Goal: Task Accomplishment & Management: Complete application form

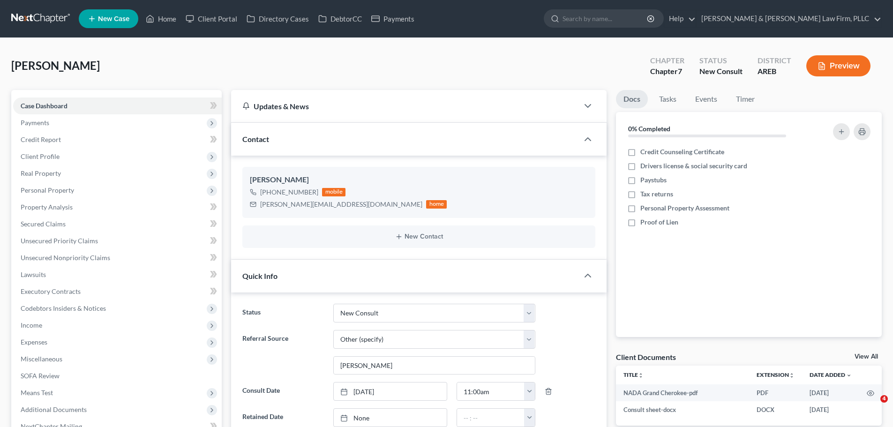
select select "5"
select select "6"
click at [157, 23] on link "Home" at bounding box center [161, 18] width 40 height 17
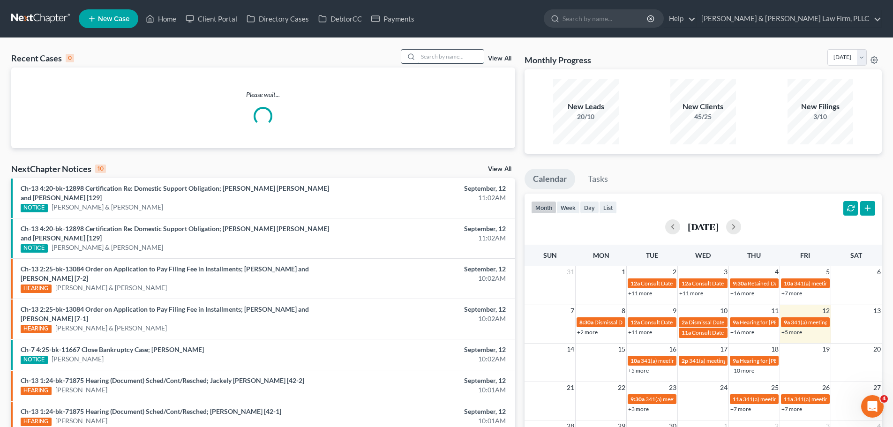
click at [456, 51] on input "search" at bounding box center [451, 57] width 66 height 14
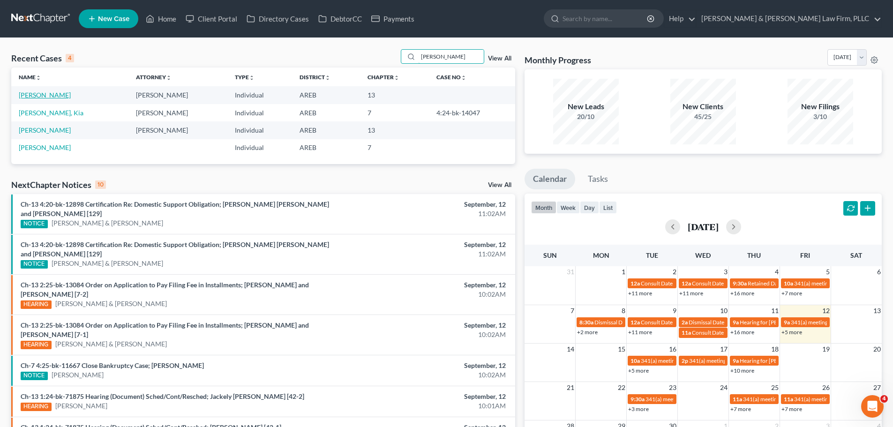
type input "[PERSON_NAME]"
click at [39, 98] on link "[PERSON_NAME]" at bounding box center [45, 95] width 52 height 8
select select "2"
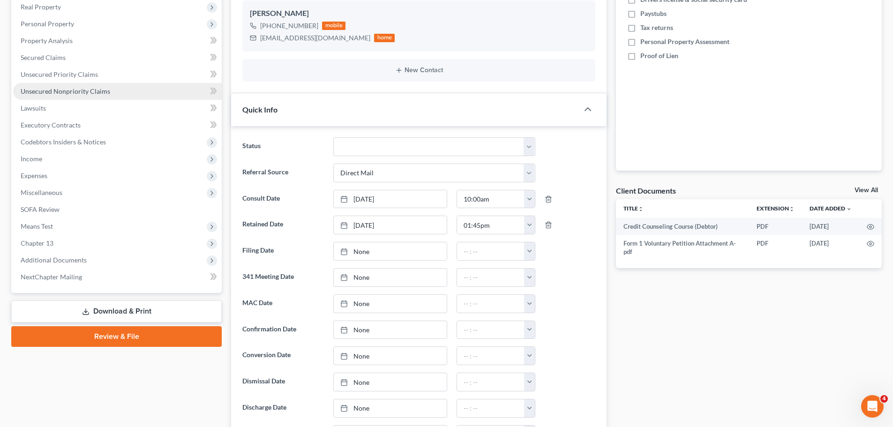
scroll to position [94, 0]
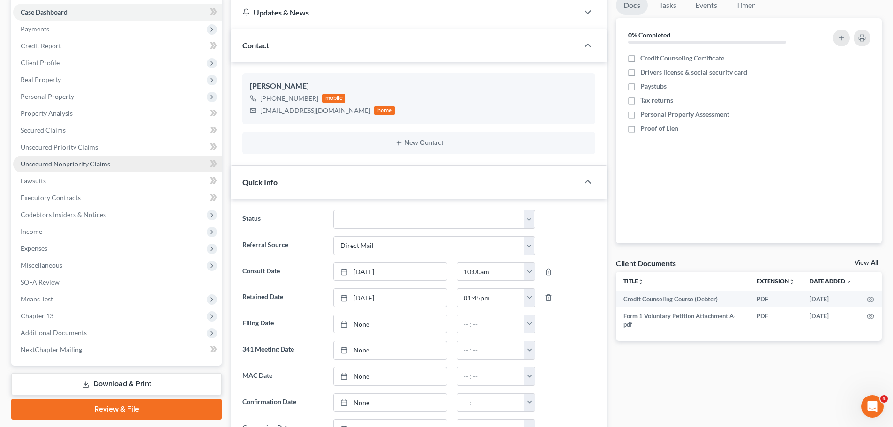
drag, startPoint x: 78, startPoint y: 163, endPoint x: 114, endPoint y: 163, distance: 35.6
click at [77, 163] on span "Unsecured Nonpriority Claims" at bounding box center [65, 164] width 89 height 8
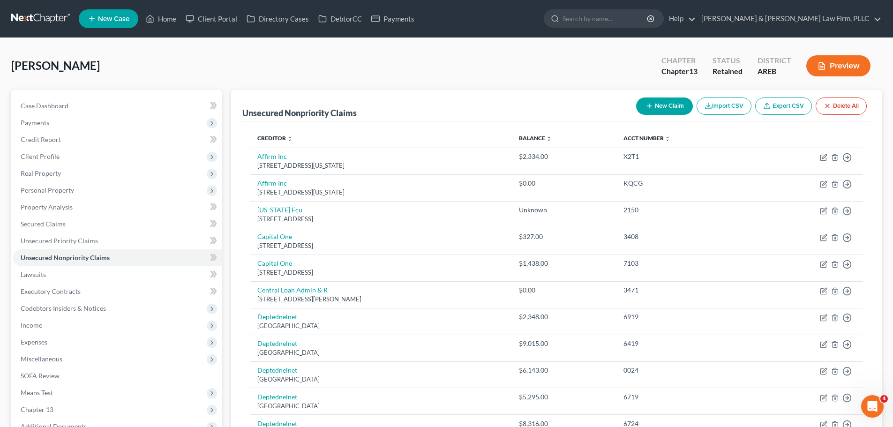
click at [661, 106] on button "New Claim" at bounding box center [664, 105] width 57 height 17
select select "0"
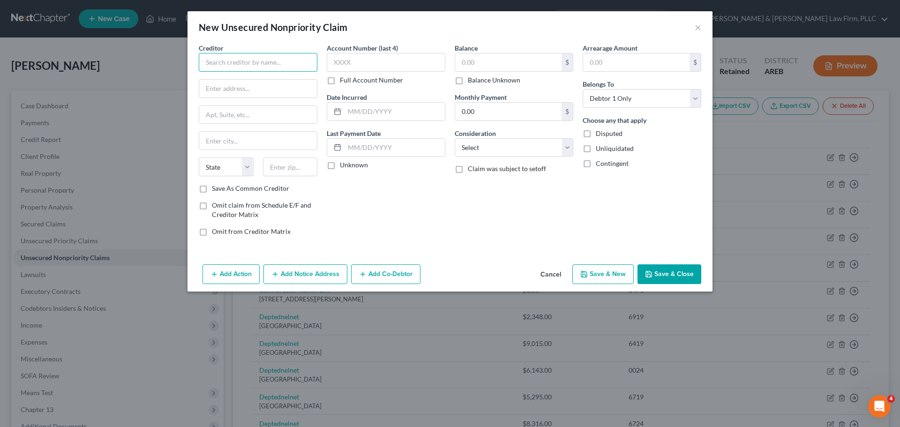
click at [265, 65] on input "text" at bounding box center [258, 62] width 119 height 19
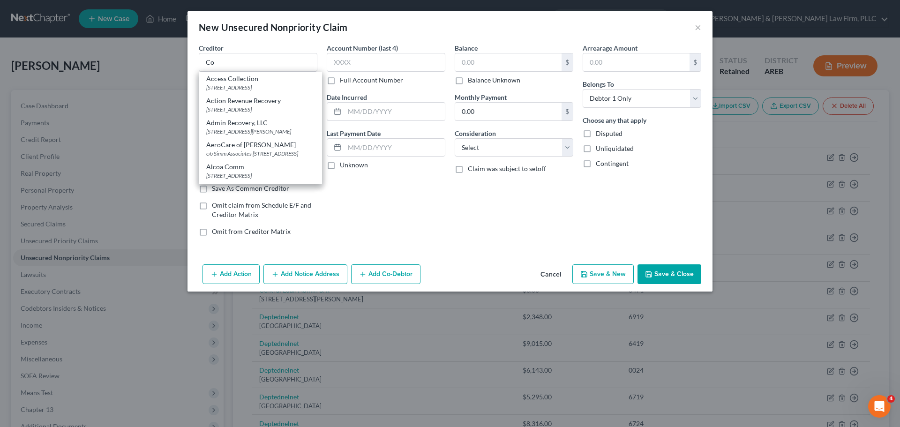
drag, startPoint x: 350, startPoint y: 212, endPoint x: 473, endPoint y: 194, distance: 124.6
click at [353, 212] on div "Account Number (last 4) Full Account Number Date Incurred Last Payment Date Unk…" at bounding box center [386, 143] width 128 height 201
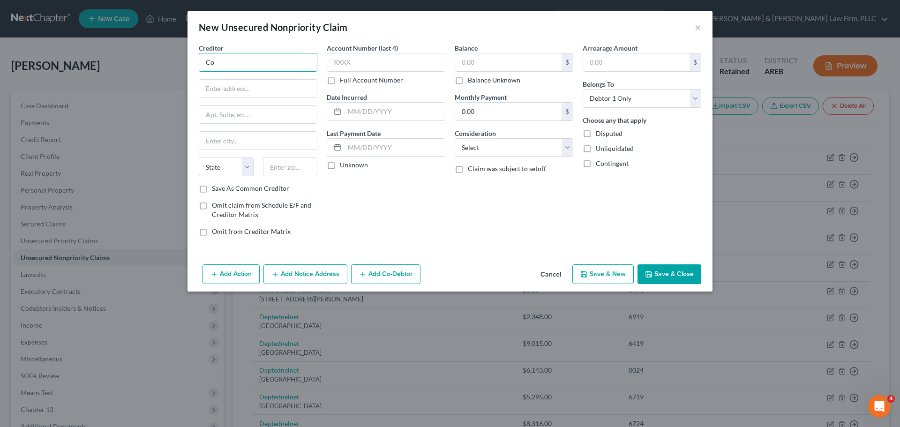
click at [229, 65] on input "Co" at bounding box center [258, 62] width 119 height 19
type input "Cross River Bank"
click at [233, 95] on input "text" at bounding box center [258, 89] width 118 height 18
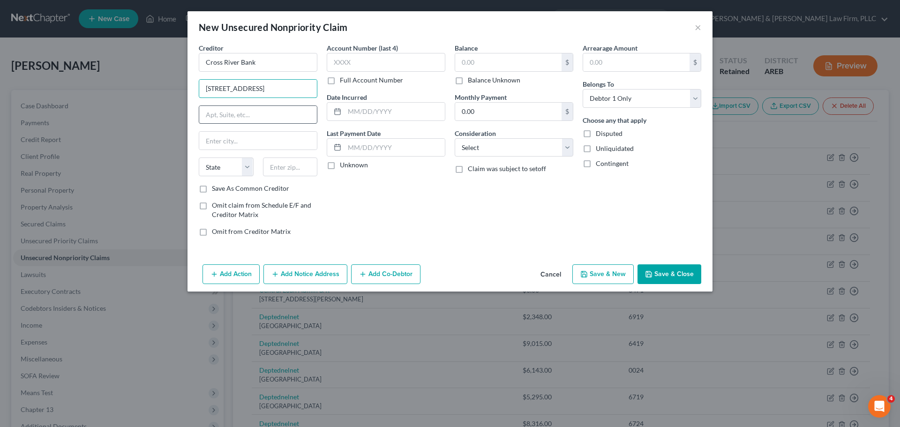
type input "[STREET_ADDRESS]"
click at [290, 115] on input "text" at bounding box center [258, 115] width 118 height 18
type input "Suite 800"
click at [236, 140] on input "text" at bounding box center [258, 141] width 118 height 18
paste input "Metairie"
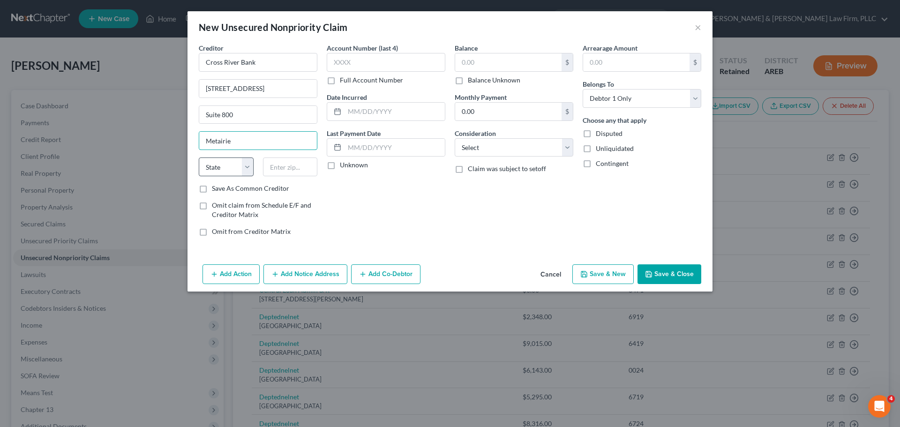
type input "Metairie"
click at [241, 162] on select "State [US_STATE] AK AR AZ CA CO CT DE DC [GEOGRAPHIC_DATA] [GEOGRAPHIC_DATA] GU…" at bounding box center [226, 166] width 55 height 19
select select "19"
click at [199, 157] on select "State [US_STATE] AK AR AZ CA CO CT DE DC [GEOGRAPHIC_DATA] [GEOGRAPHIC_DATA] GU…" at bounding box center [226, 166] width 55 height 19
click at [295, 163] on input "text" at bounding box center [290, 166] width 55 height 19
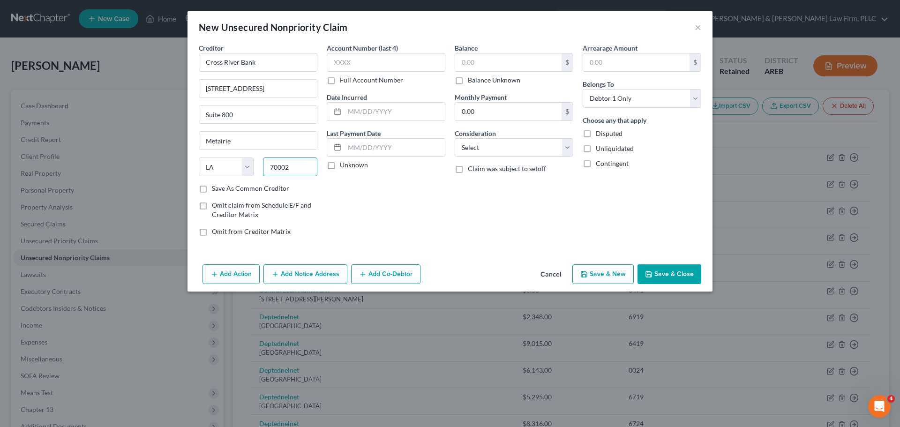
type input "70002"
click at [297, 278] on button "Add Notice Address" at bounding box center [305, 274] width 84 height 20
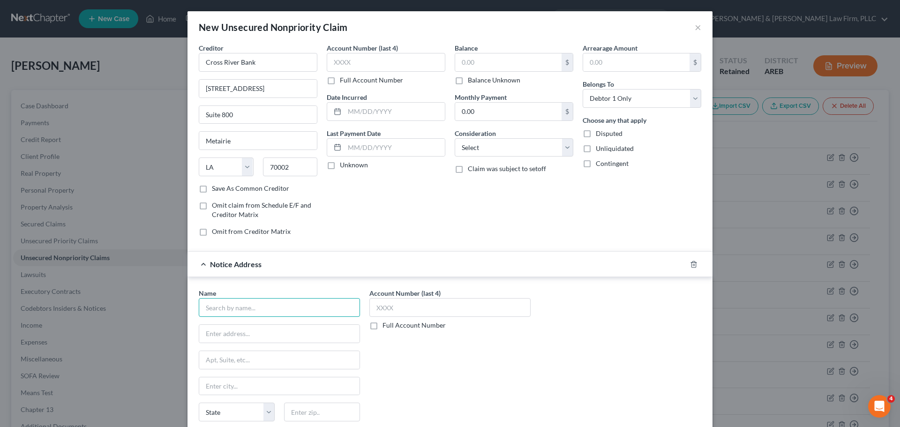
click at [256, 311] on input "text" at bounding box center [279, 307] width 161 height 19
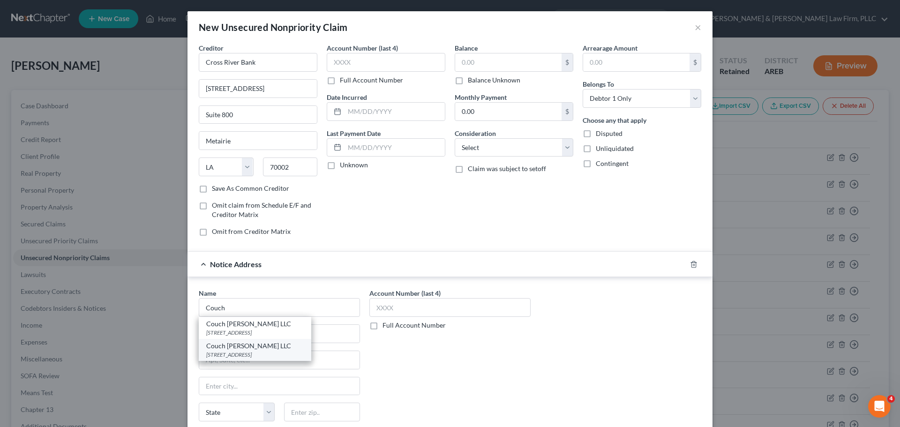
click at [244, 346] on div "Couch [PERSON_NAME] LLC" at bounding box center [254, 345] width 97 height 9
type input "Couch [PERSON_NAME] LLC"
type input "[STREET_ADDRESS]"
type input "Ste 800"
type input "Metairie"
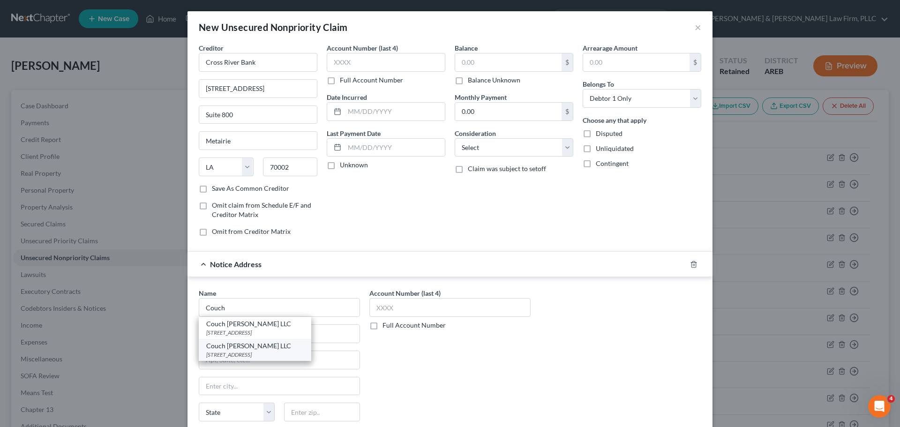
select select "19"
type input "70002-3625"
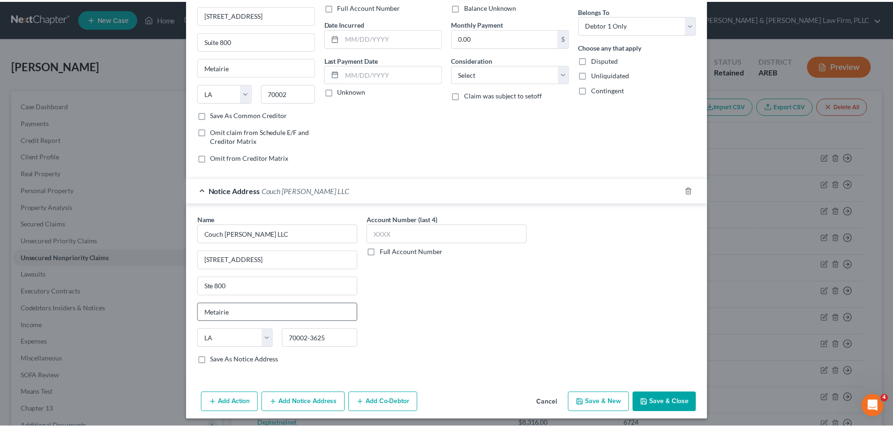
scroll to position [78, 0]
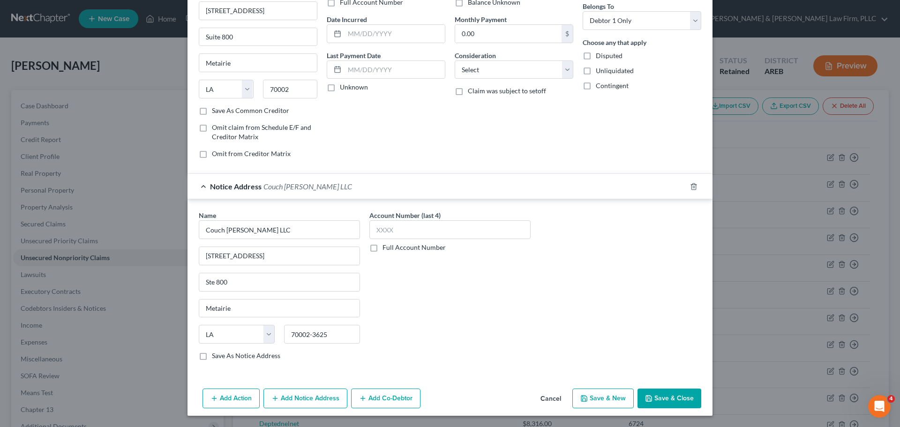
click at [671, 394] on button "Save & Close" at bounding box center [669, 398] width 64 height 20
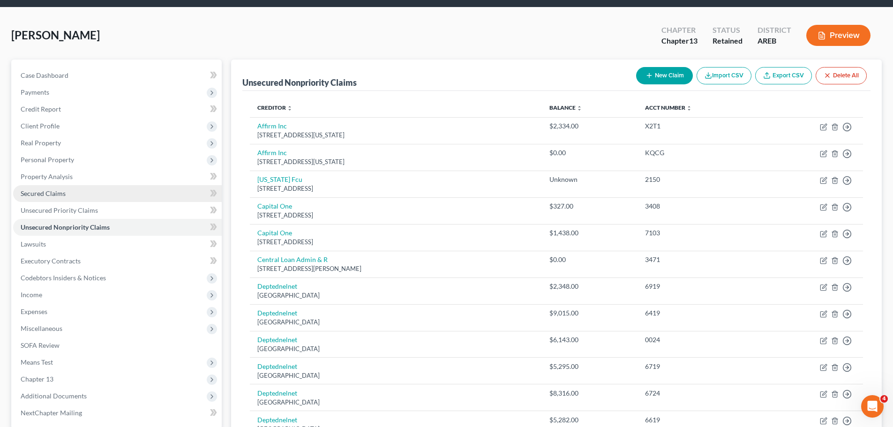
scroll to position [47, 0]
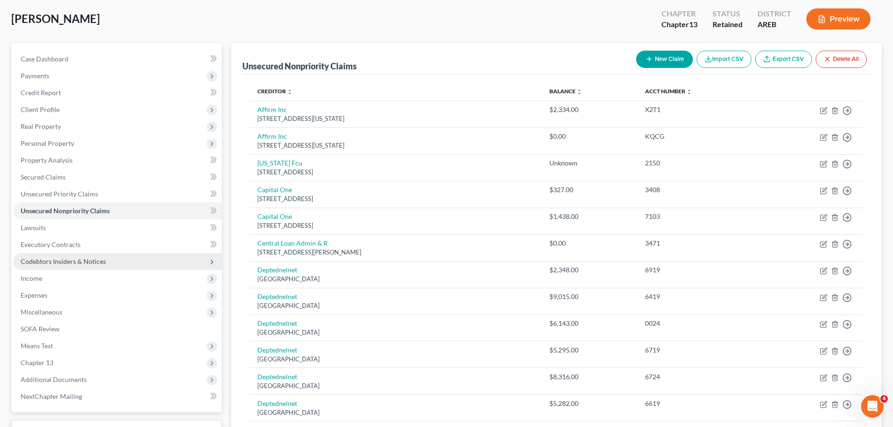
drag, startPoint x: 52, startPoint y: 284, endPoint x: 84, endPoint y: 266, distance: 37.0
click at [52, 284] on span "Income" at bounding box center [117, 278] width 208 height 17
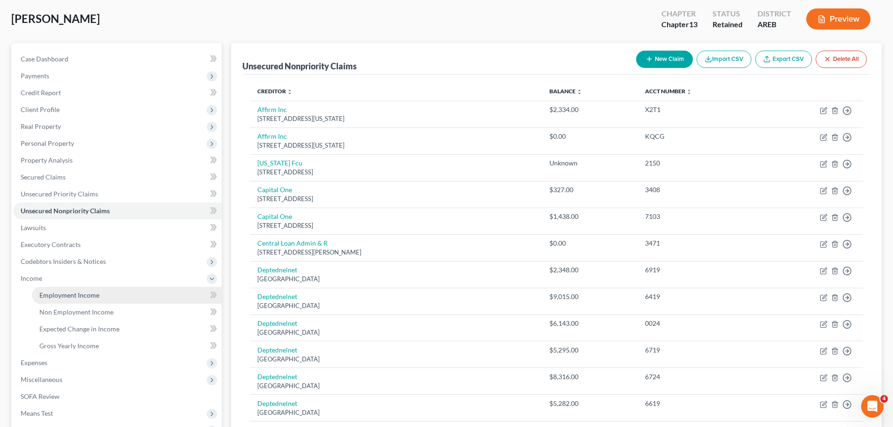
click at [75, 293] on span "Employment Income" at bounding box center [69, 295] width 60 height 8
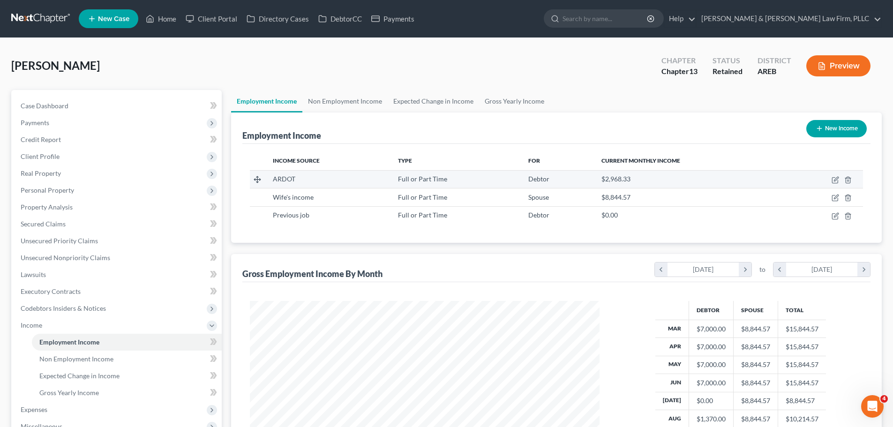
scroll to position [175, 368]
click at [359, 103] on link "Non Employment Income" at bounding box center [344, 101] width 85 height 22
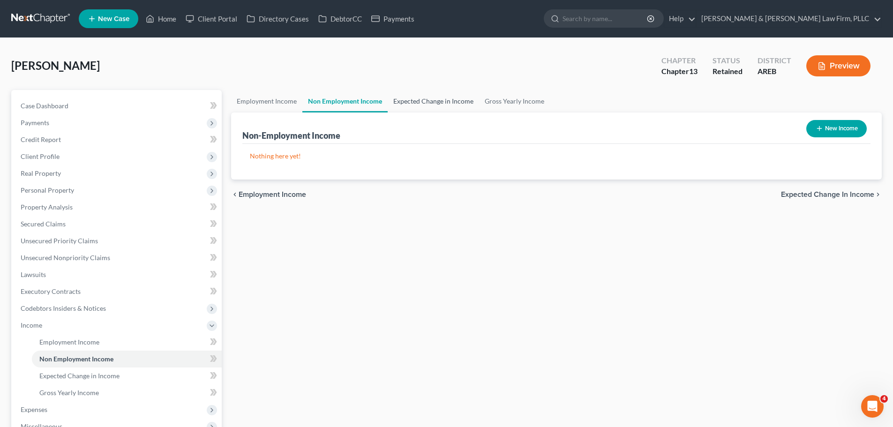
click at [422, 100] on link "Expected Change in Income" at bounding box center [432, 101] width 91 height 22
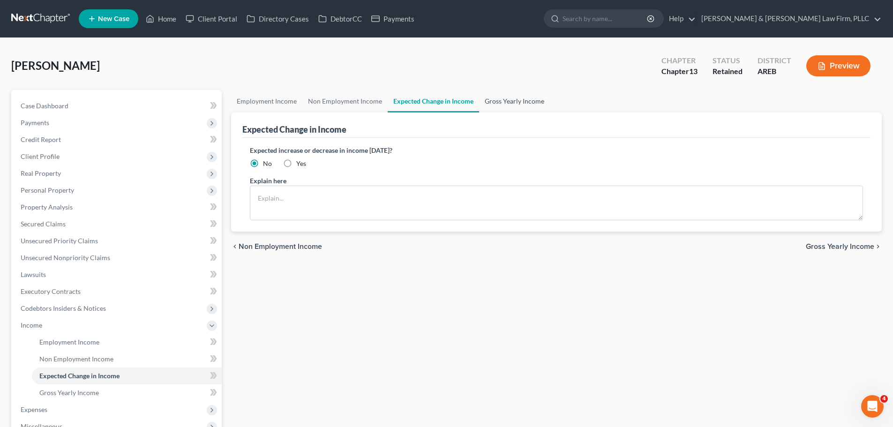
click at [507, 100] on link "Gross Yearly Income" at bounding box center [514, 101] width 71 height 22
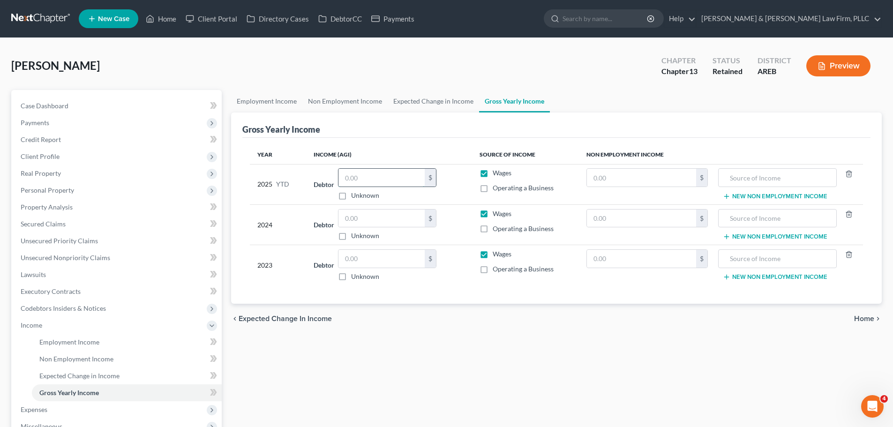
click at [372, 179] on input "text" at bounding box center [381, 178] width 86 height 18
type input "68,000"
click at [395, 212] on input "text" at bounding box center [381, 218] width 86 height 18
type input "90,000"
click at [368, 254] on input "text" at bounding box center [381, 259] width 86 height 18
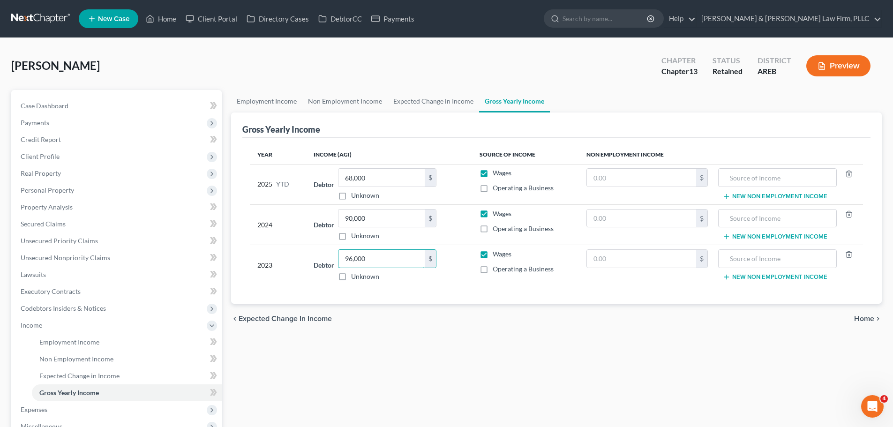
type input "96,000"
click at [870, 313] on div "chevron_left Expected Change in Income Home chevron_right" at bounding box center [556, 319] width 650 height 30
click at [856, 315] on span "Home" at bounding box center [864, 318] width 20 height 7
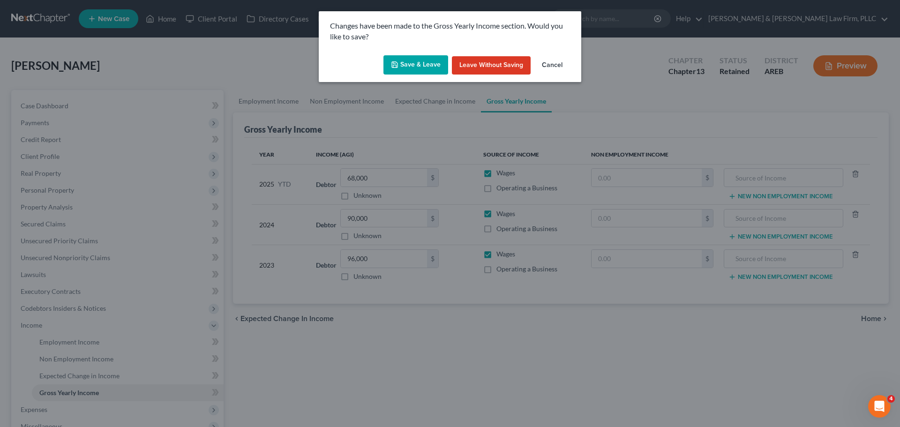
click at [424, 65] on button "Save & Leave" at bounding box center [415, 65] width 65 height 20
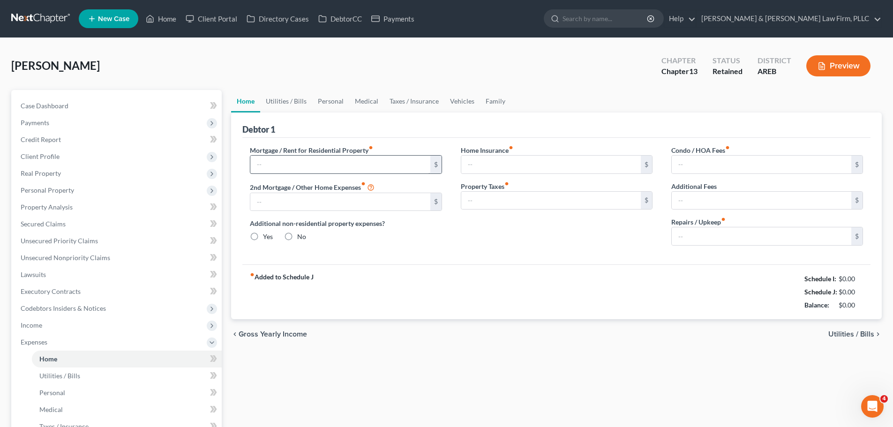
type input "1,300.00"
type input "0.00"
radio input "true"
type input "0.00"
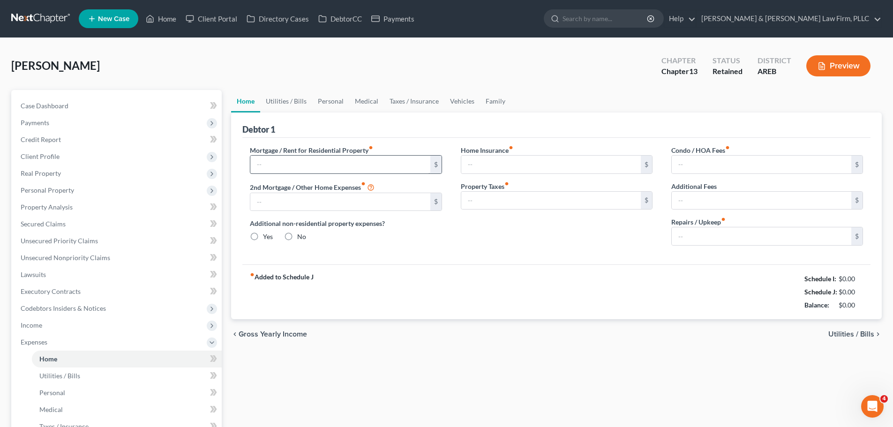
type input "0.00"
type input "100.00"
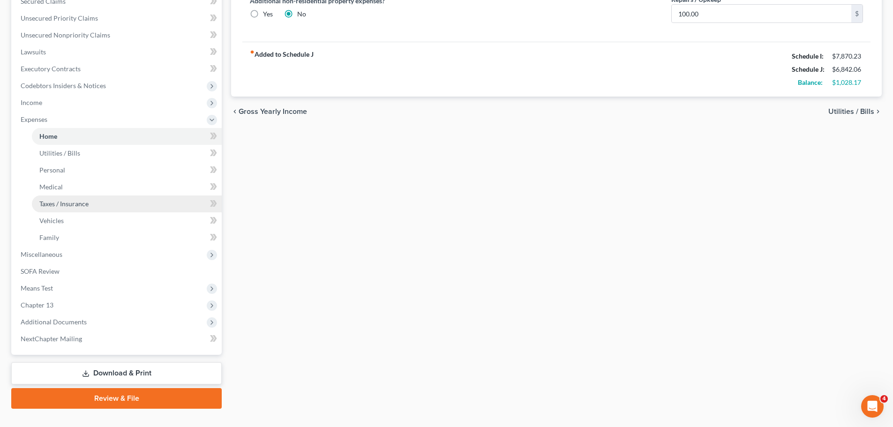
scroll to position [234, 0]
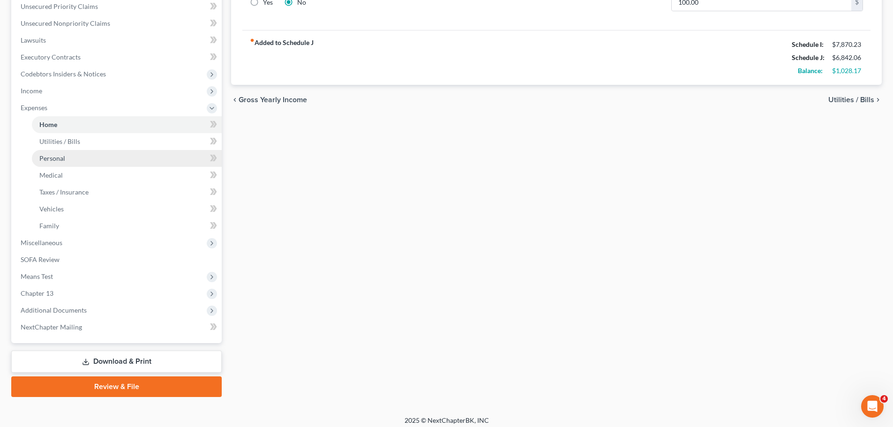
click at [60, 158] on span "Personal" at bounding box center [52, 158] width 26 height 8
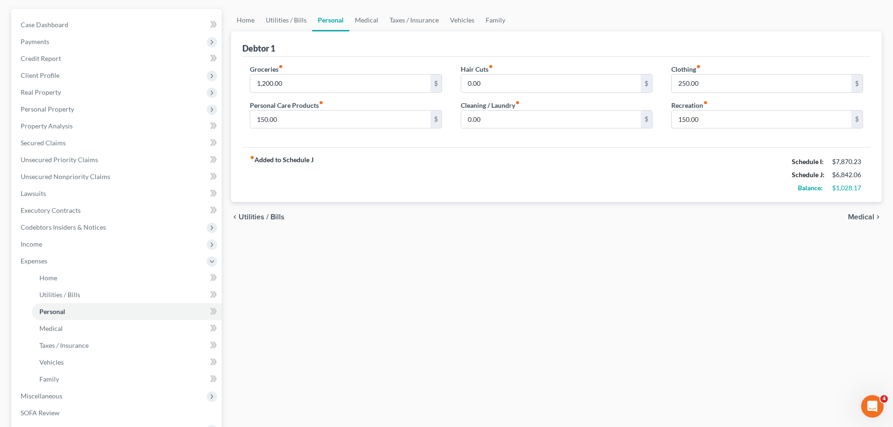
scroll to position [94, 0]
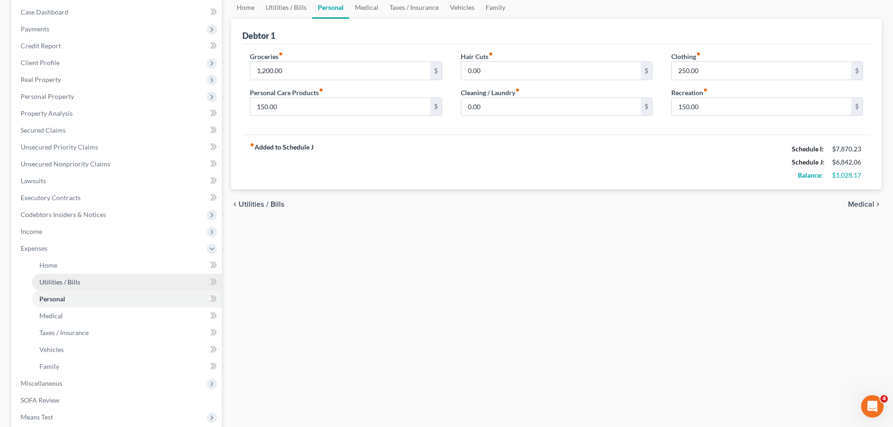
click at [68, 283] on span "Utilities / Bills" at bounding box center [59, 282] width 41 height 8
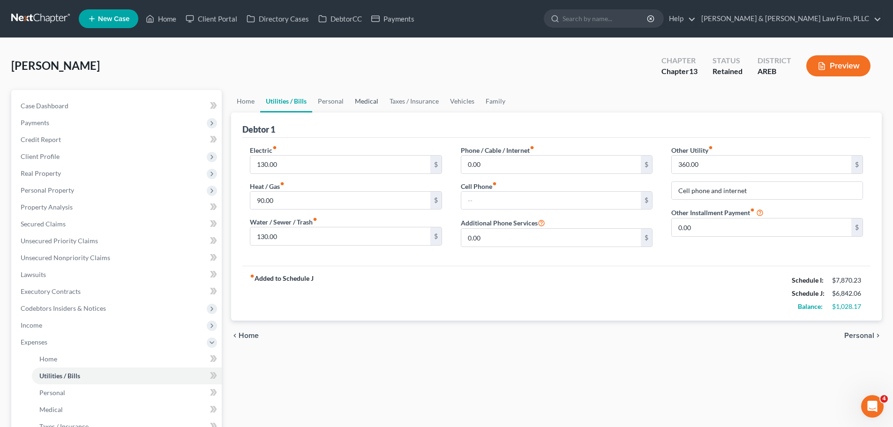
click at [359, 100] on link "Medical" at bounding box center [366, 101] width 35 height 22
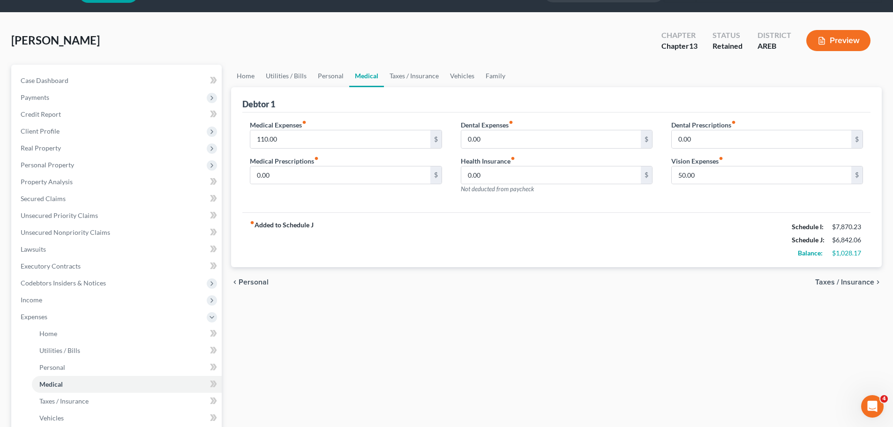
scroll to position [47, 0]
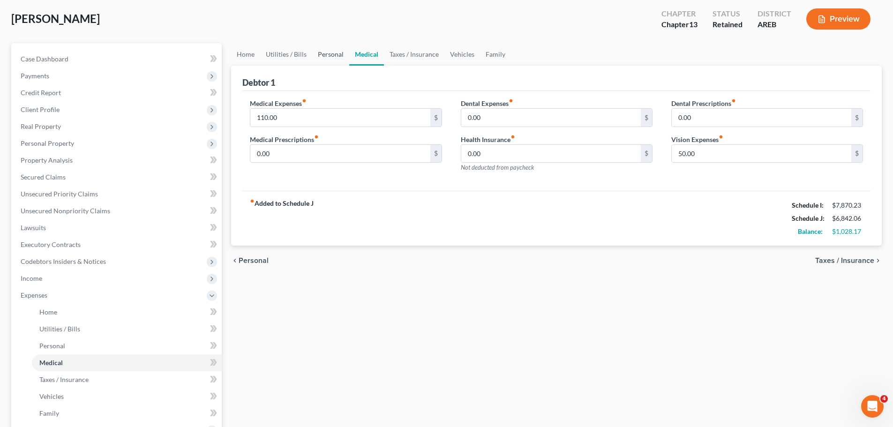
click at [316, 48] on link "Personal" at bounding box center [330, 54] width 37 height 22
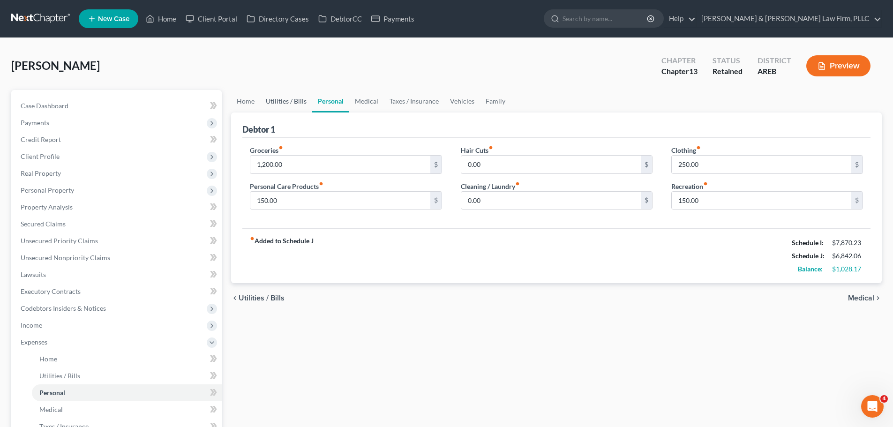
click at [280, 106] on link "Utilities / Bills" at bounding box center [286, 101] width 52 height 22
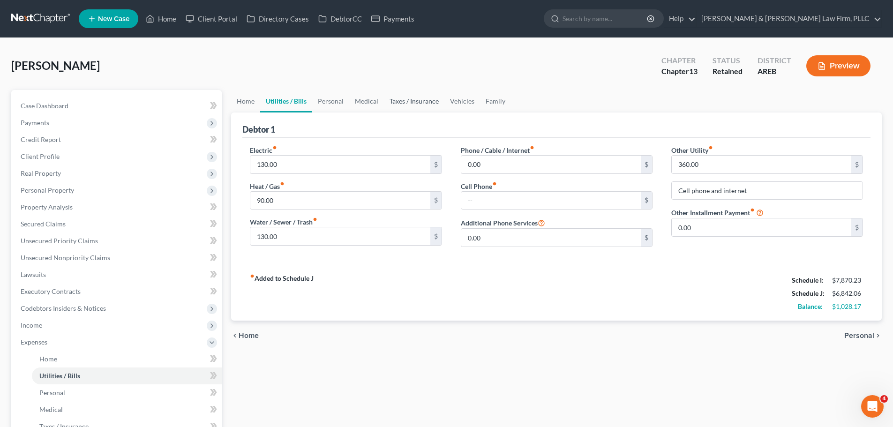
click at [423, 100] on link "Taxes / Insurance" at bounding box center [414, 101] width 60 height 22
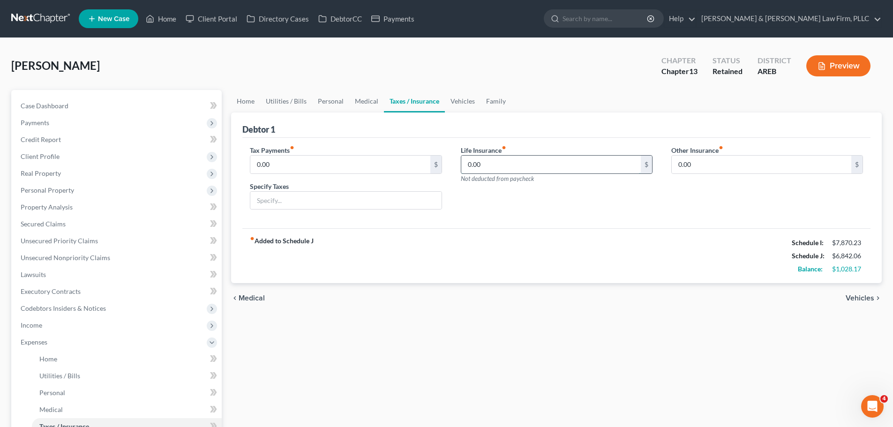
click at [515, 168] on input "0.00" at bounding box center [550, 165] width 179 height 18
type input "78.00"
click at [56, 109] on span "Case Dashboard" at bounding box center [45, 106] width 48 height 8
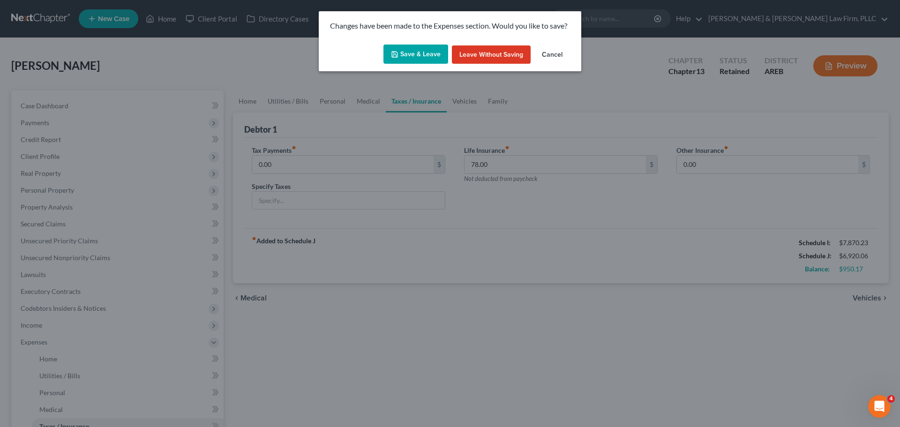
click at [419, 53] on button "Save & Leave" at bounding box center [415, 55] width 65 height 20
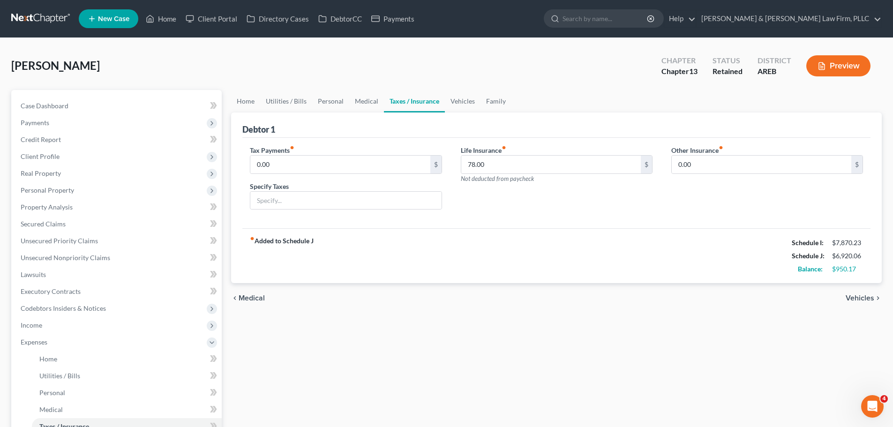
select select "2"
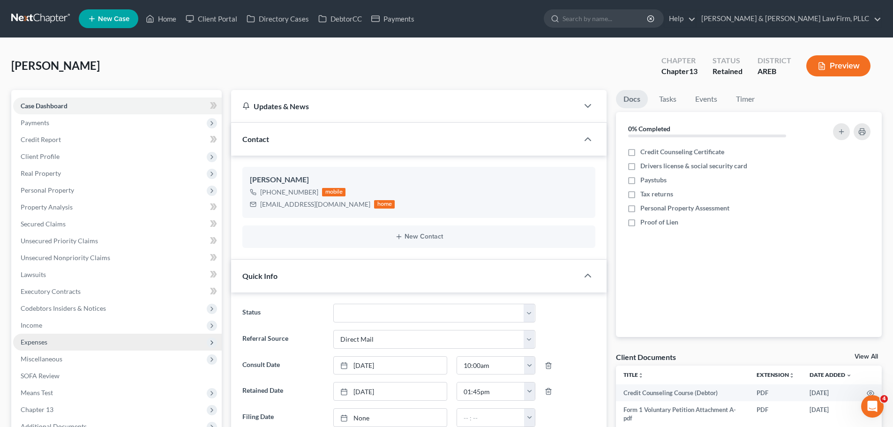
click at [56, 339] on span "Expenses" at bounding box center [117, 342] width 208 height 17
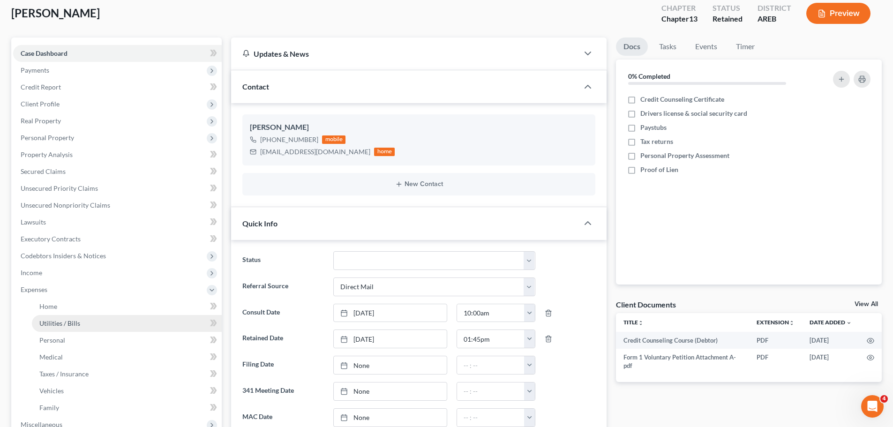
scroll to position [141, 0]
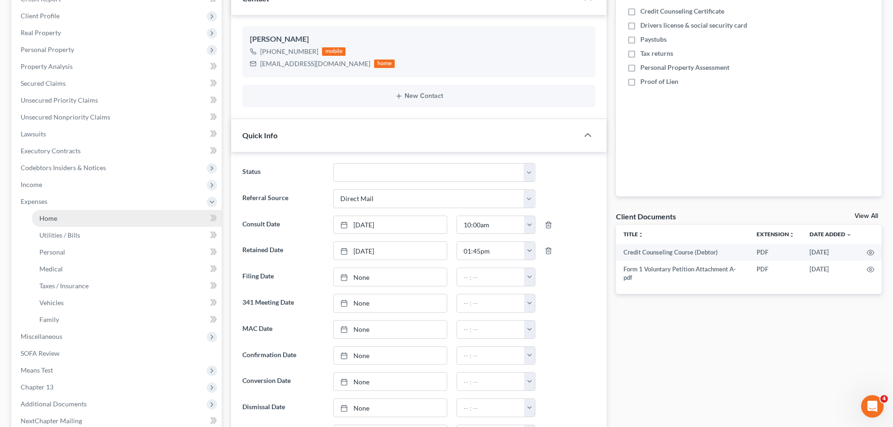
click at [71, 220] on link "Home" at bounding box center [127, 218] width 190 height 17
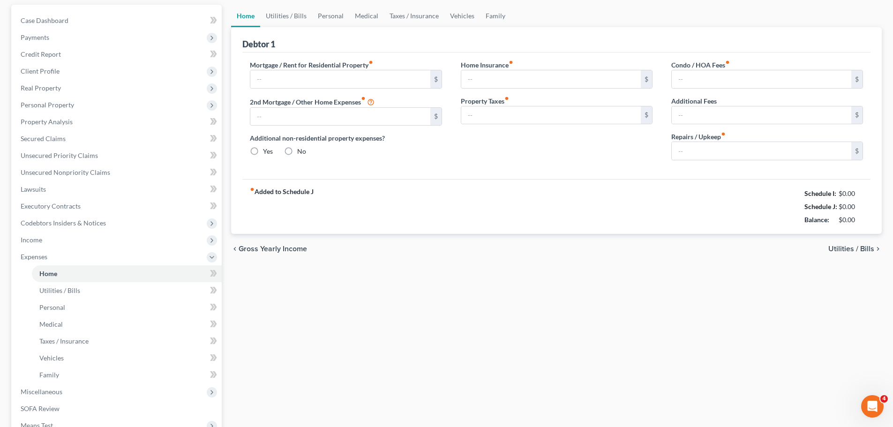
type input "1,300.00"
type input "0.00"
radio input "true"
type input "0.00"
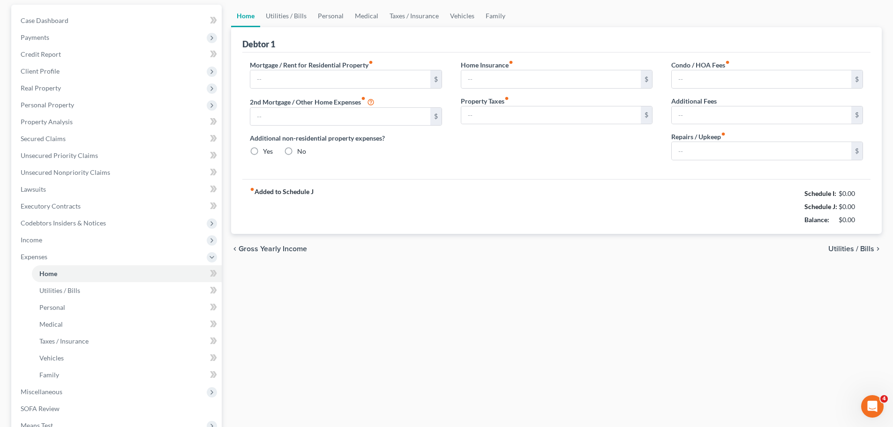
type input "0.00"
type input "100.00"
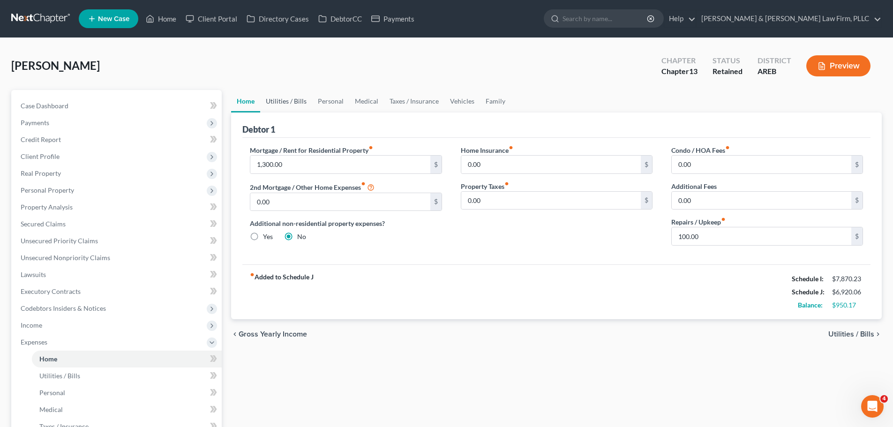
click at [290, 105] on link "Utilities / Bills" at bounding box center [286, 101] width 52 height 22
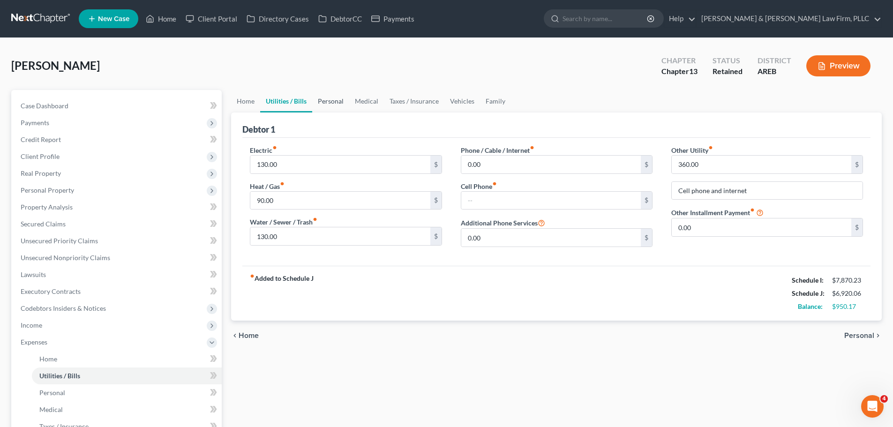
click at [332, 98] on link "Personal" at bounding box center [330, 101] width 37 height 22
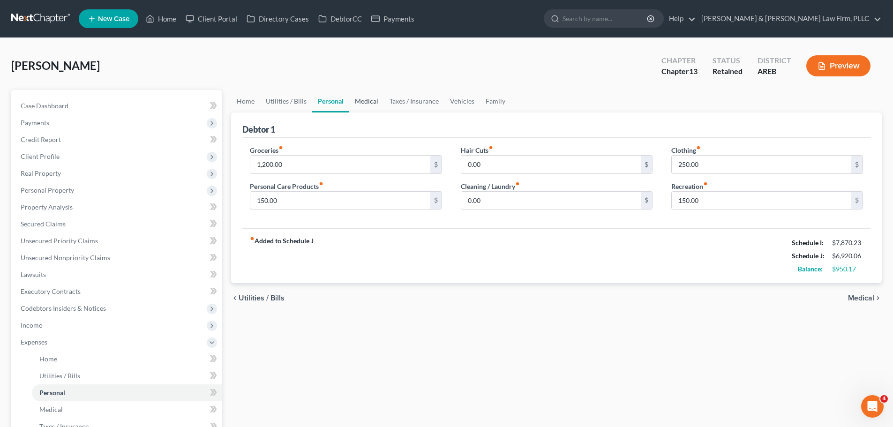
click at [356, 105] on link "Medical" at bounding box center [366, 101] width 35 height 22
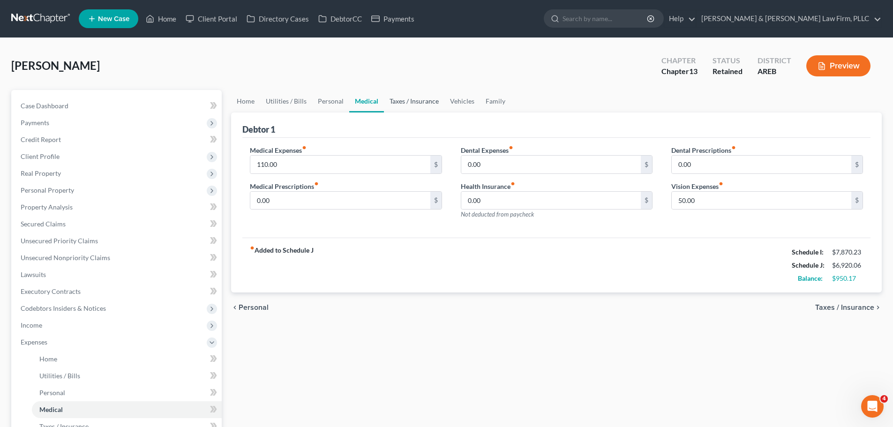
click at [403, 101] on link "Taxes / Insurance" at bounding box center [414, 101] width 60 height 22
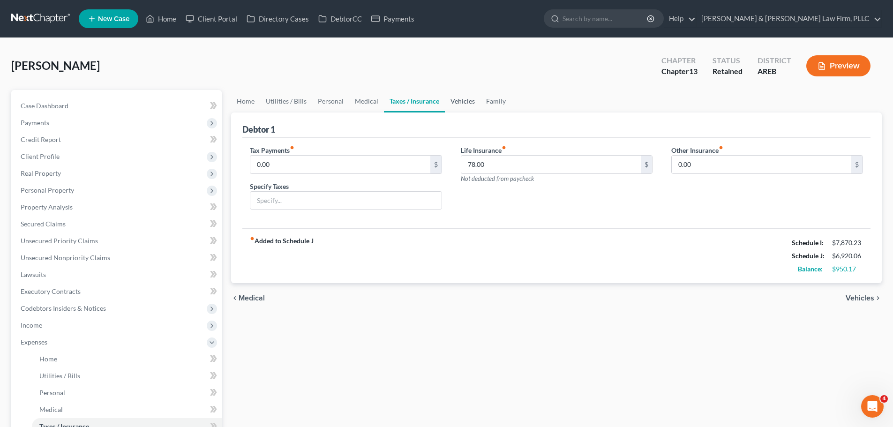
click at [450, 102] on link "Vehicles" at bounding box center [463, 101] width 36 height 22
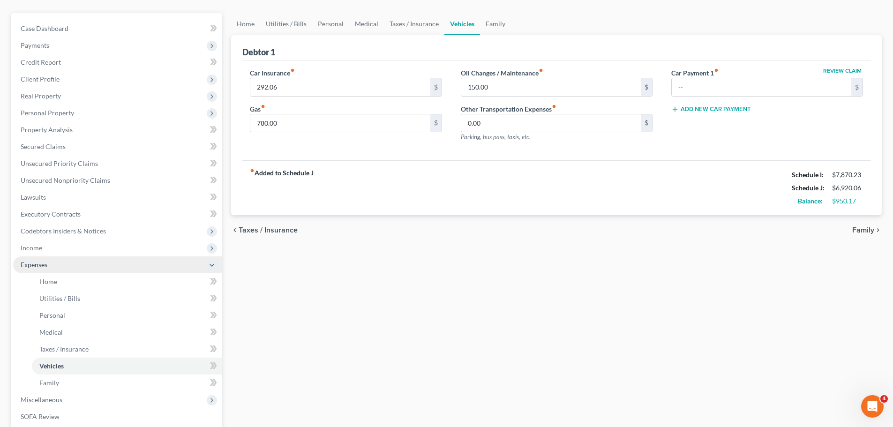
scroll to position [94, 0]
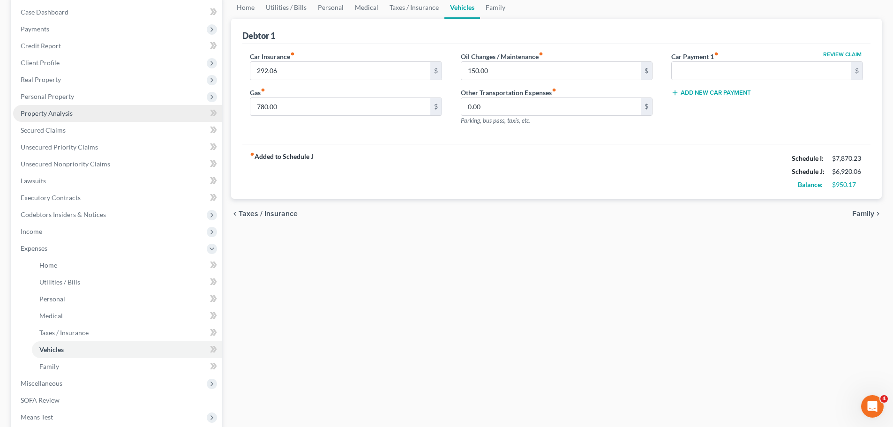
click at [58, 117] on link "Property Analysis" at bounding box center [117, 113] width 208 height 17
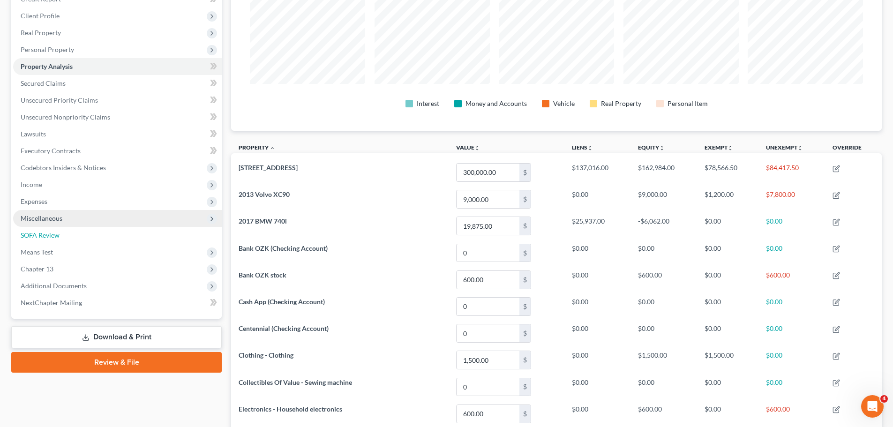
click at [53, 241] on link "SOFA Review" at bounding box center [117, 235] width 208 height 17
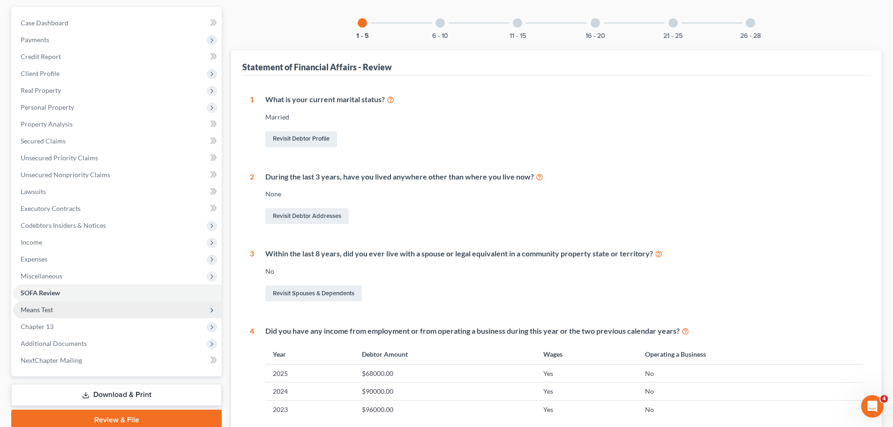
scroll to position [94, 0]
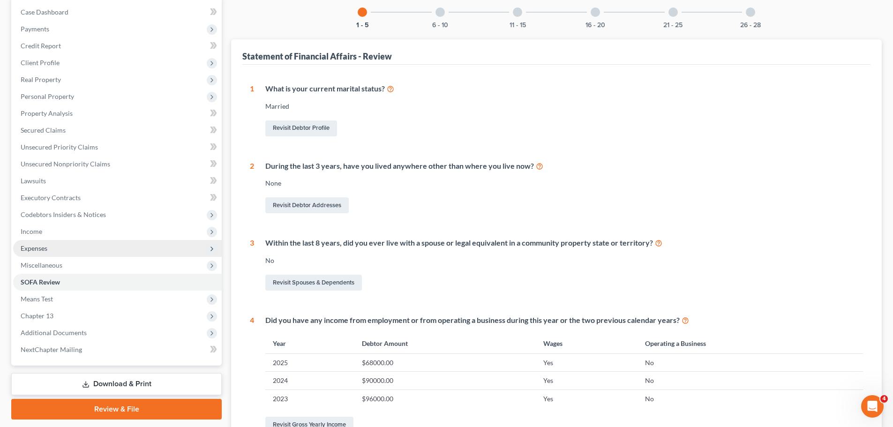
click at [47, 248] on span "Expenses" at bounding box center [34, 248] width 27 height 8
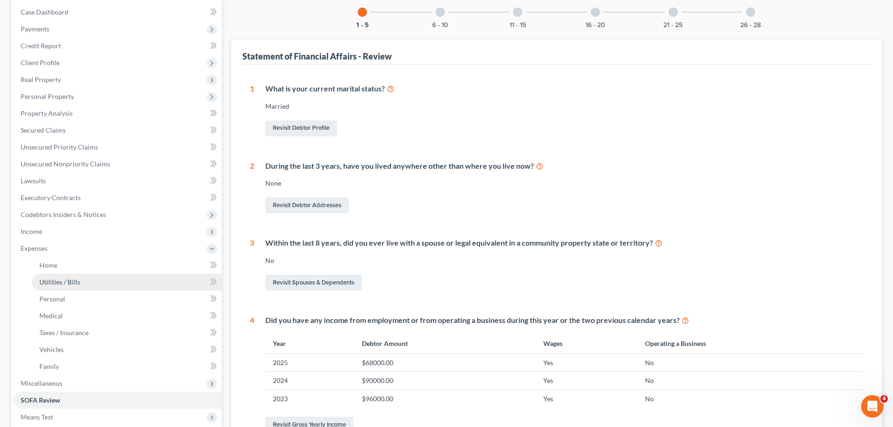
click at [67, 284] on span "Utilities / Bills" at bounding box center [59, 282] width 41 height 8
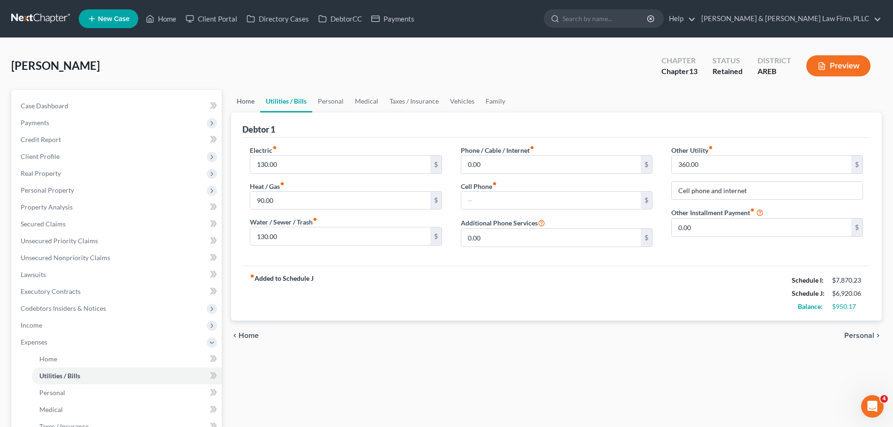
click at [248, 105] on link "Home" at bounding box center [245, 101] width 29 height 22
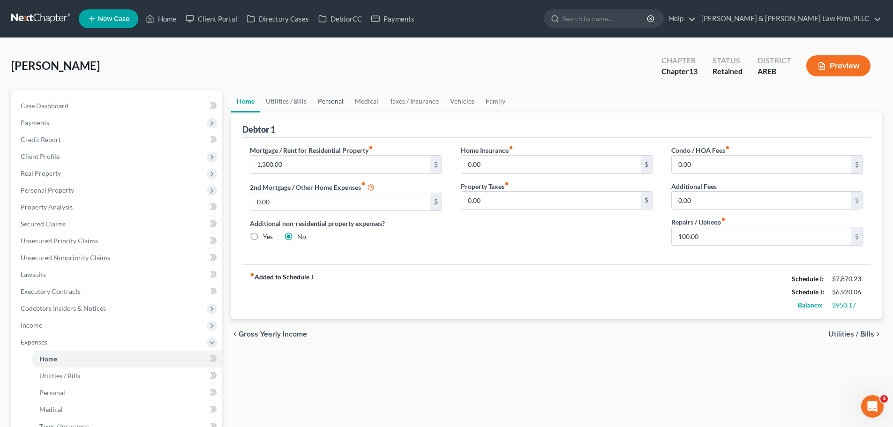
click at [335, 102] on link "Personal" at bounding box center [330, 101] width 37 height 22
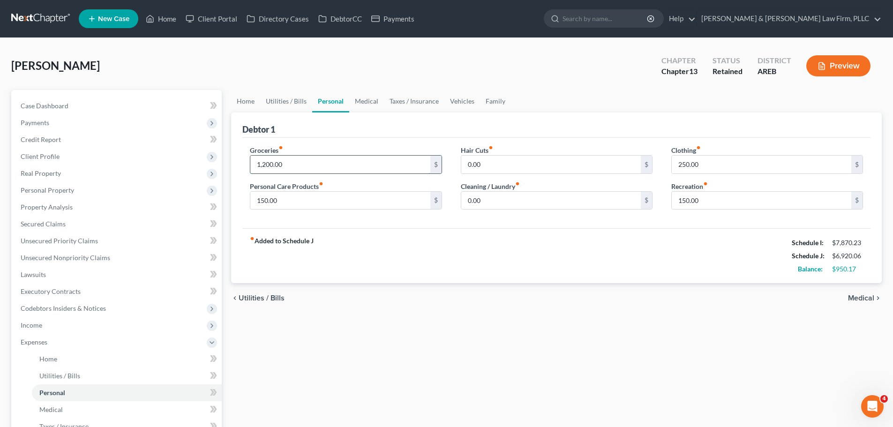
click at [291, 164] on input "1,200.00" at bounding box center [339, 165] width 179 height 18
type input "1,120.00"
drag, startPoint x: 864, startPoint y: 299, endPoint x: 838, endPoint y: 293, distance: 26.9
click at [864, 299] on span "Medical" at bounding box center [861, 297] width 26 height 7
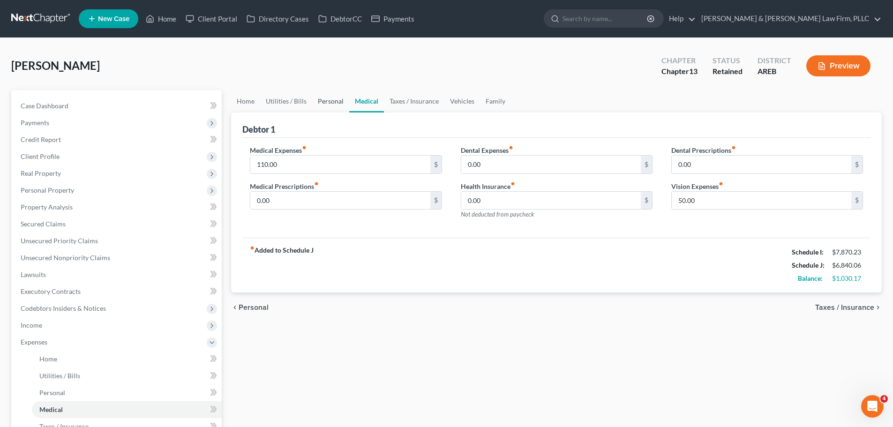
click at [333, 103] on link "Personal" at bounding box center [330, 101] width 37 height 22
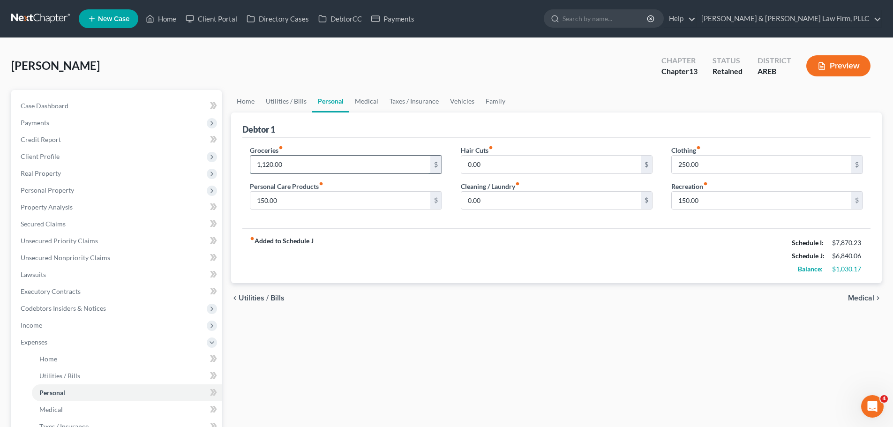
click at [308, 162] on input "1,120.00" at bounding box center [339, 165] width 179 height 18
click at [320, 163] on input "1,120.00" at bounding box center [339, 165] width 179 height 18
click at [293, 166] on input "1,120.00" at bounding box center [339, 165] width 179 height 18
click at [302, 167] on input "1,120.00" at bounding box center [339, 165] width 179 height 18
drag, startPoint x: 833, startPoint y: 270, endPoint x: 872, endPoint y: 273, distance: 39.0
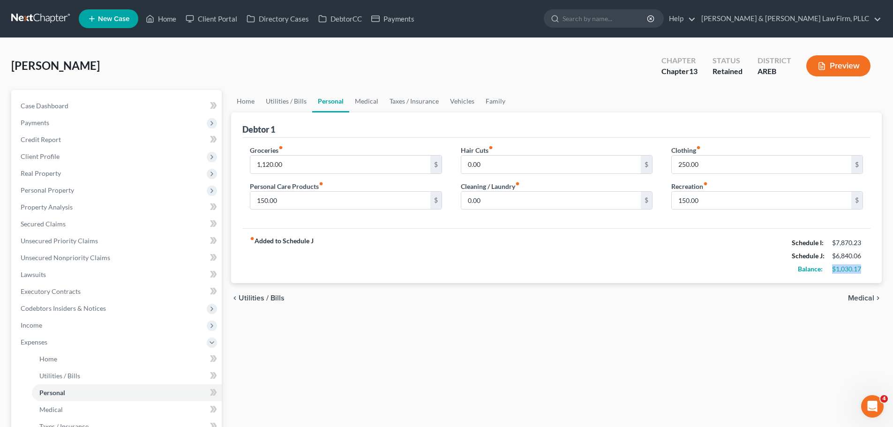
click at [872, 273] on div "Debtor 1 Groceries fiber_manual_record 1,120.00 $ Personal Care Products fiber_…" at bounding box center [556, 197] width 650 height 171
click at [385, 259] on div "fiber_manual_record Added to Schedule J Schedule I: $7,870.23 Schedule J: $6,84…" at bounding box center [556, 255] width 628 height 55
click at [299, 164] on input "1,120.00" at bounding box center [339, 165] width 179 height 18
click at [291, 165] on input "1,120.00" at bounding box center [339, 165] width 179 height 18
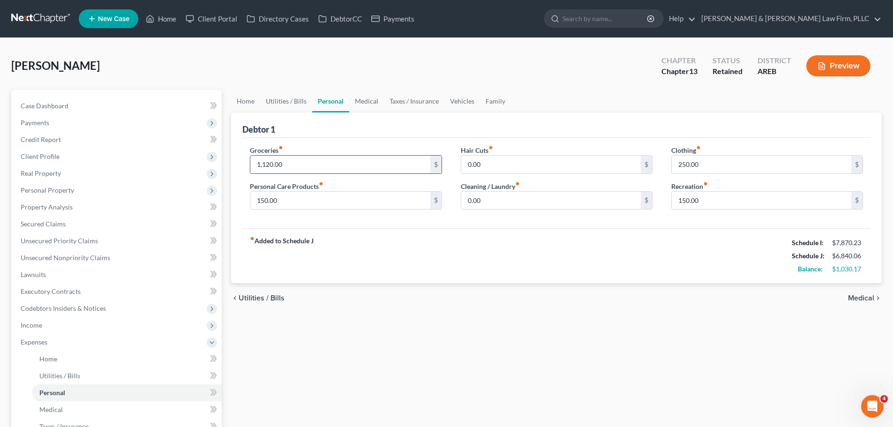
click at [272, 165] on input "1,120.00" at bounding box center [339, 165] width 179 height 18
type input "1,125.00"
drag, startPoint x: 833, startPoint y: 269, endPoint x: 868, endPoint y: 271, distance: 34.7
click at [868, 271] on div "fiber_manual_record Added to Schedule J Schedule I: $7,870.23 Schedule J: $6,84…" at bounding box center [556, 255] width 628 height 55
click at [317, 164] on input "1,125.00" at bounding box center [339, 165] width 179 height 18
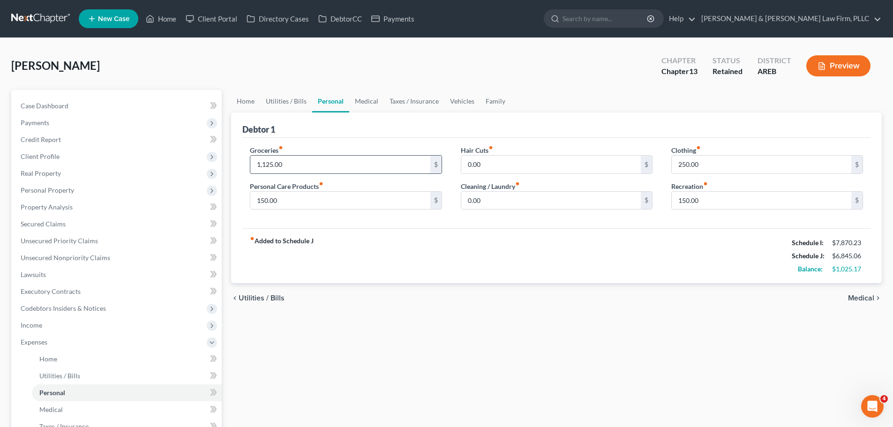
click at [317, 164] on input "1,125.00" at bounding box center [339, 165] width 179 height 18
click at [302, 164] on input "1,125.00" at bounding box center [339, 165] width 179 height 18
click at [282, 162] on input "1,125.00" at bounding box center [339, 165] width 179 height 18
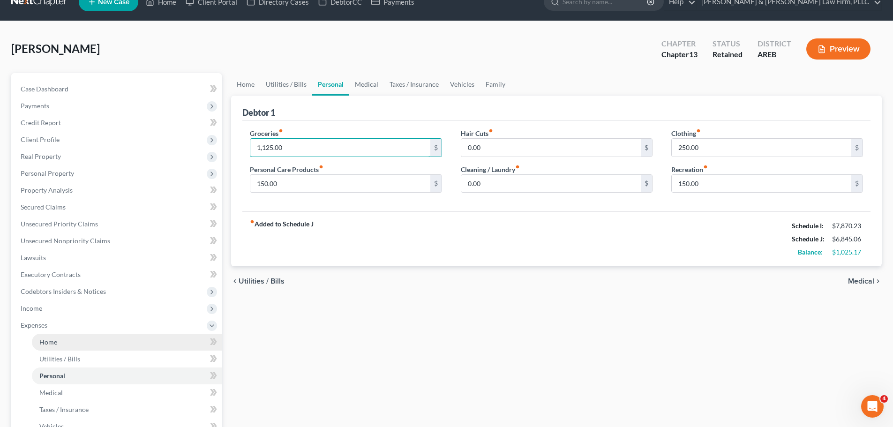
scroll to position [47, 0]
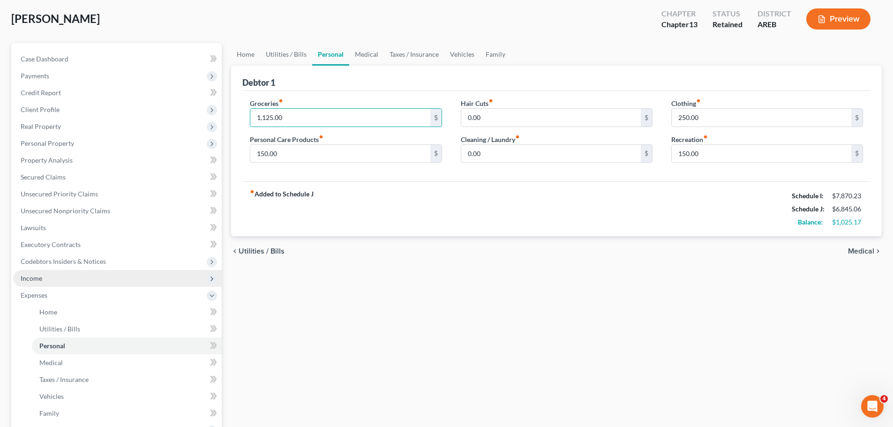
drag, startPoint x: 40, startPoint y: 277, endPoint x: 46, endPoint y: 277, distance: 5.6
click at [40, 277] on span "Income" at bounding box center [32, 278] width 22 height 8
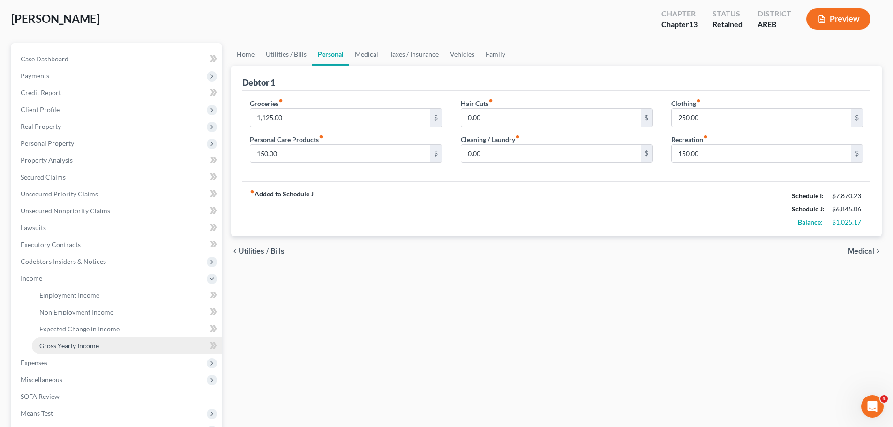
click at [68, 347] on span "Gross Yearly Income" at bounding box center [69, 346] width 60 height 8
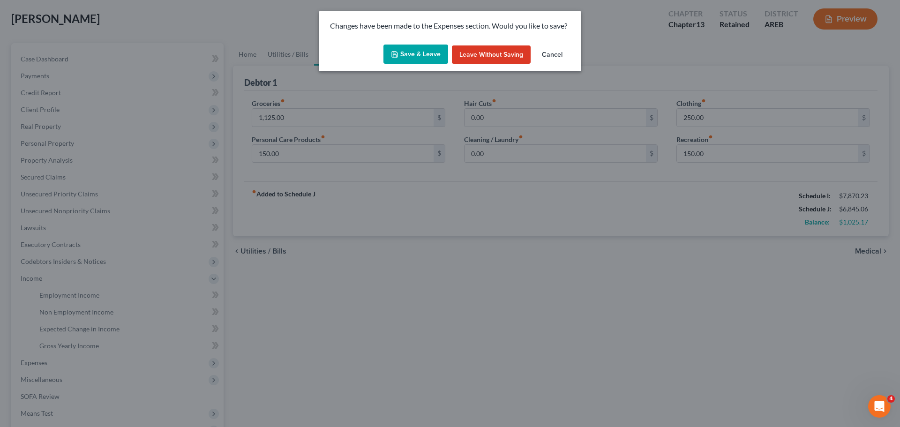
click at [426, 56] on button "Save & Leave" at bounding box center [415, 55] width 65 height 20
